Goal: Task Accomplishment & Management: Complete application form

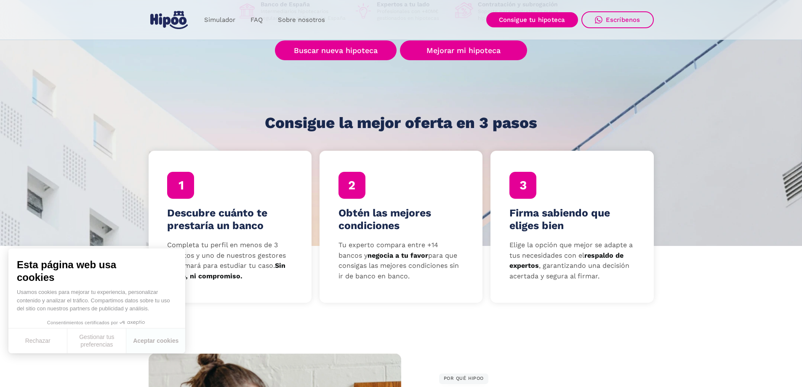
scroll to position [84, 0]
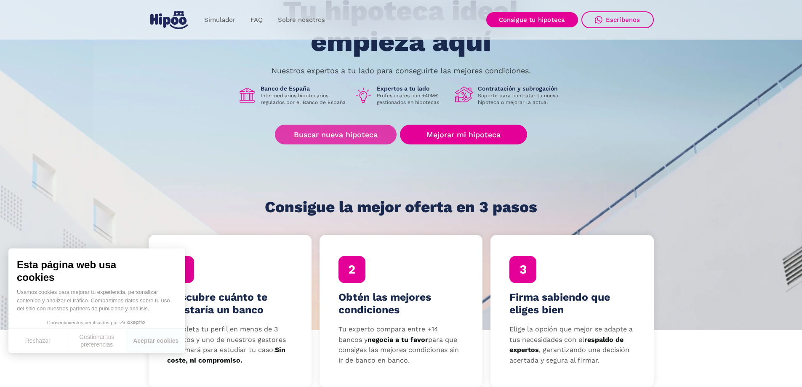
click at [354, 134] on link "Buscar nueva hipoteca" at bounding box center [336, 135] width 122 height 20
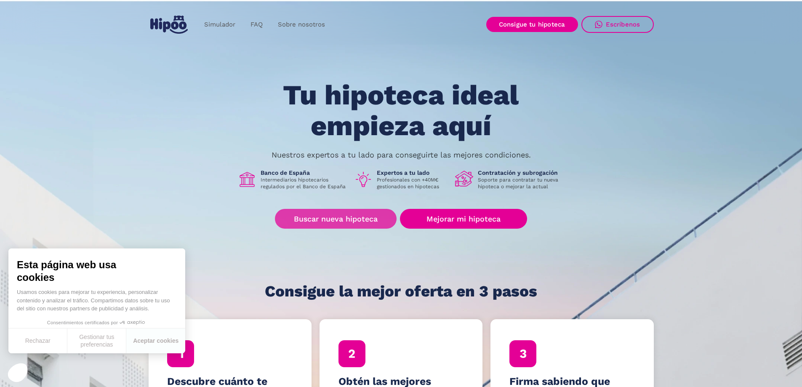
click at [330, 221] on link "Buscar nueva hipoteca" at bounding box center [336, 219] width 122 height 20
